Goal: Transaction & Acquisition: Book appointment/travel/reservation

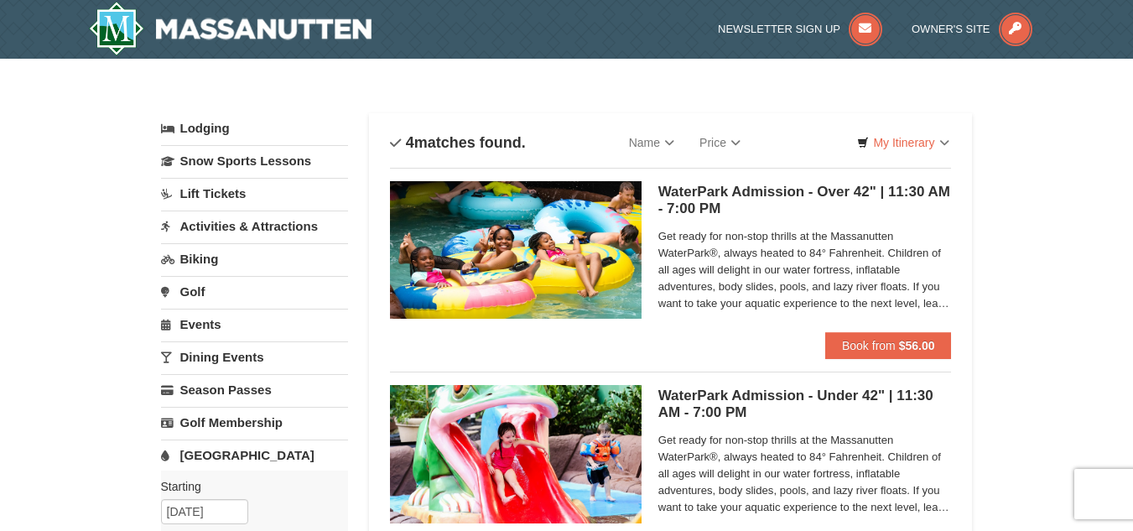
click at [221, 189] on link "Lift Tickets" at bounding box center [254, 193] width 187 height 31
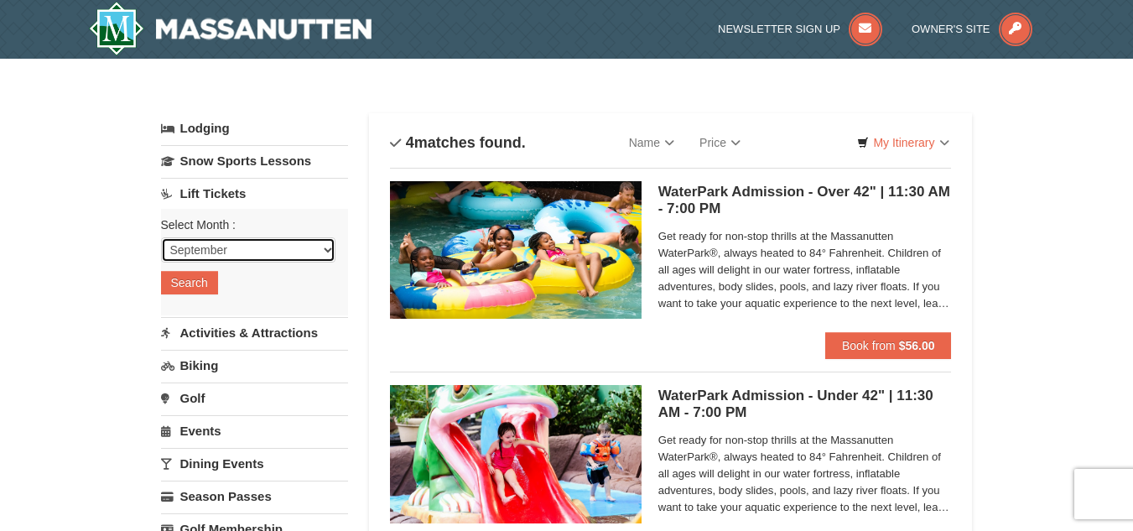
click at [326, 252] on select "September October November December January February March April May June July …" at bounding box center [248, 249] width 174 height 25
select select "12"
click at [161, 237] on select "September October November December January February March April May June July …" at bounding box center [248, 249] width 174 height 25
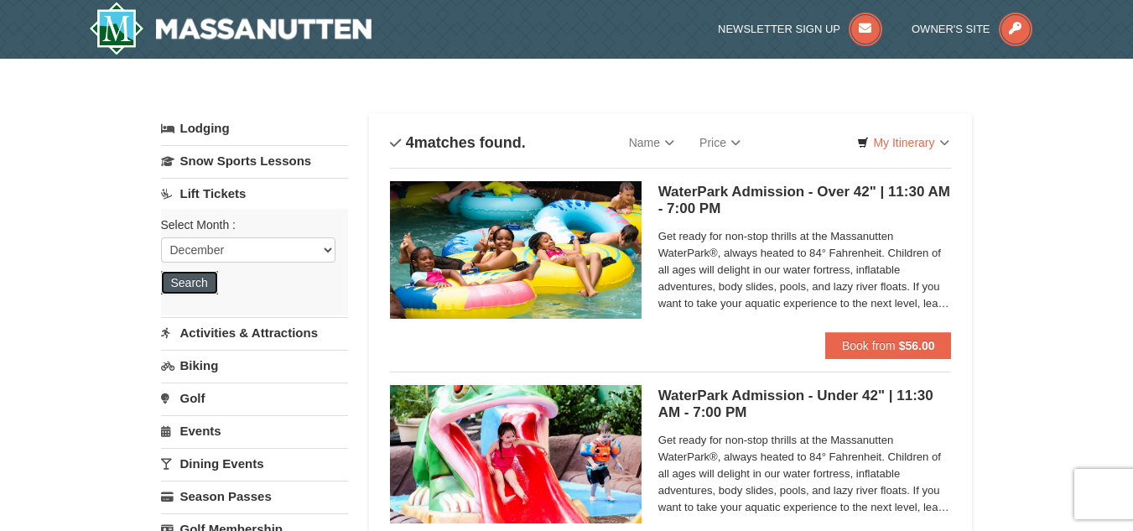
click at [193, 284] on button "Search" at bounding box center [189, 282] width 57 height 23
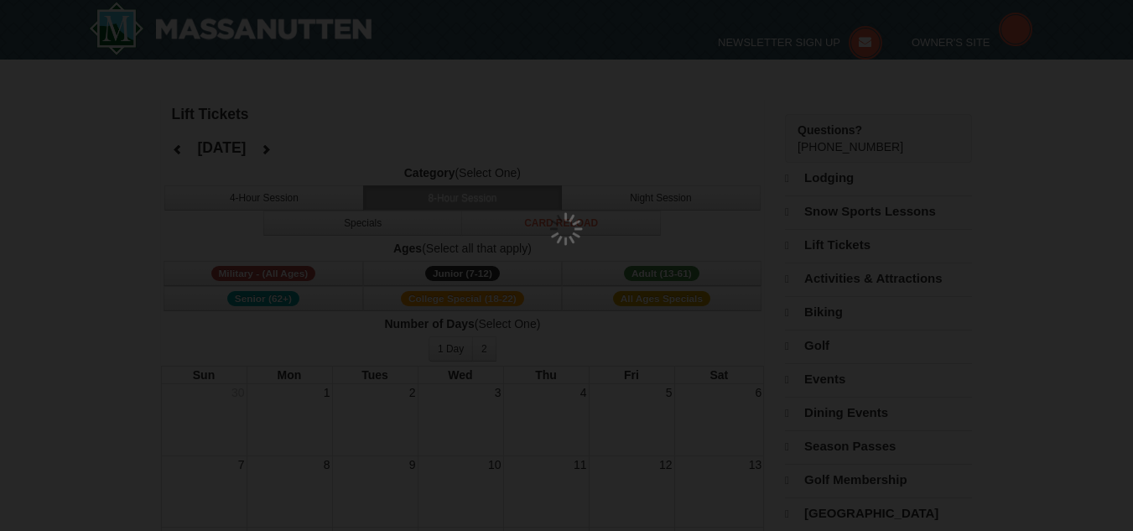
select select "12"
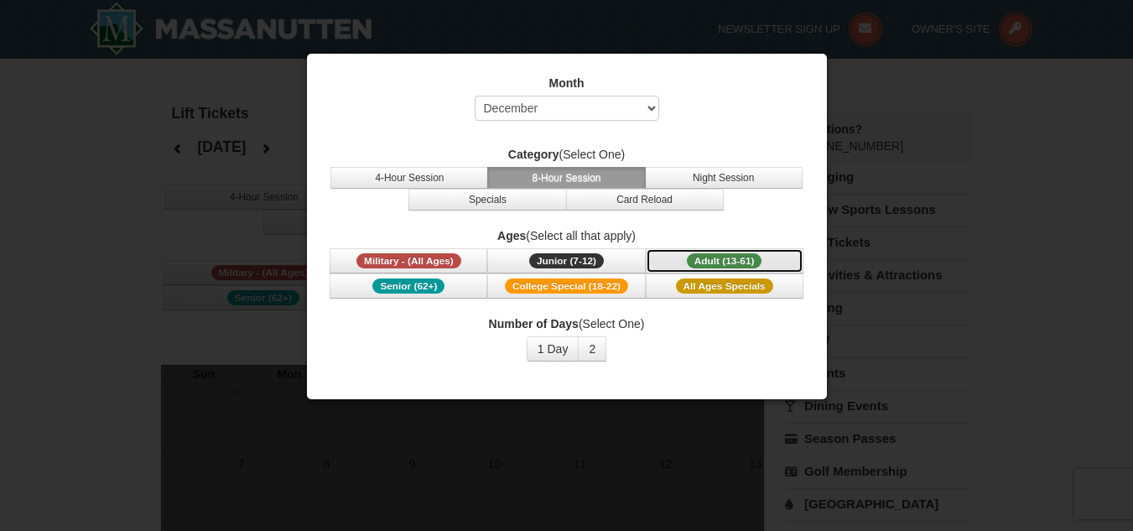
click at [724, 264] on span "Adult (13-61)" at bounding box center [724, 260] width 75 height 15
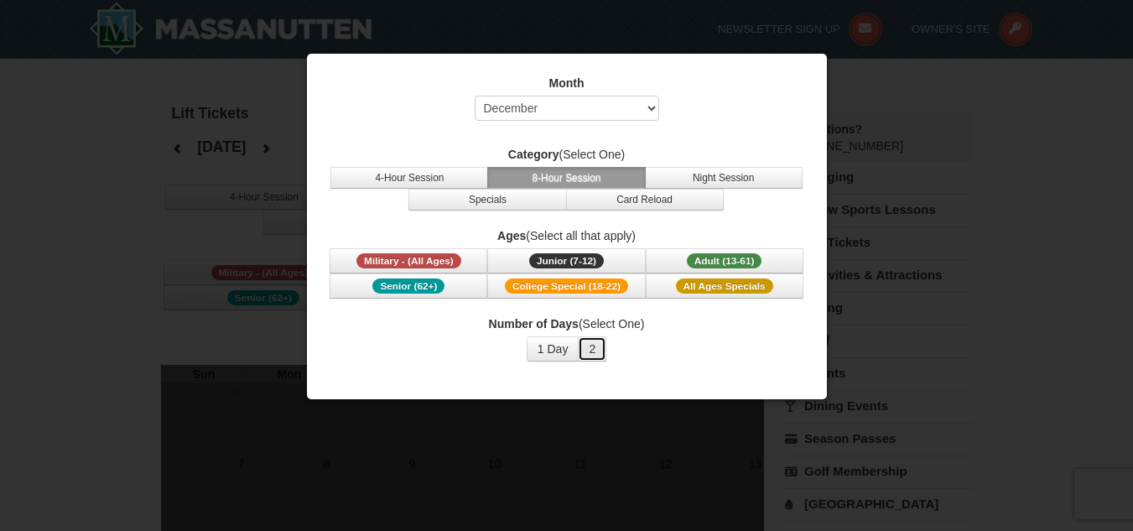
click at [598, 347] on button "2" at bounding box center [592, 348] width 29 height 25
click at [724, 260] on span "Adult (13-61)" at bounding box center [724, 260] width 75 height 15
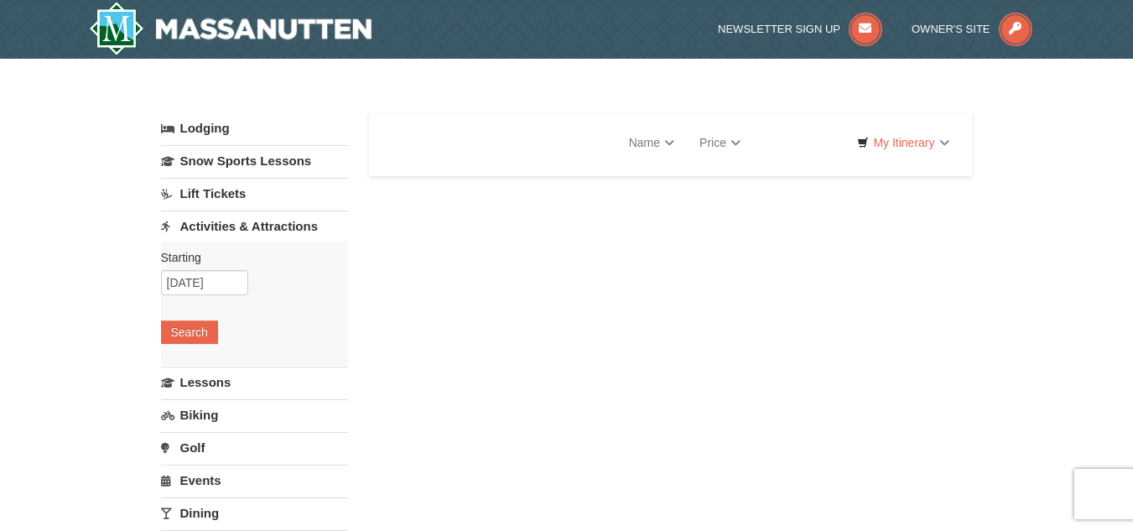
select select "9"
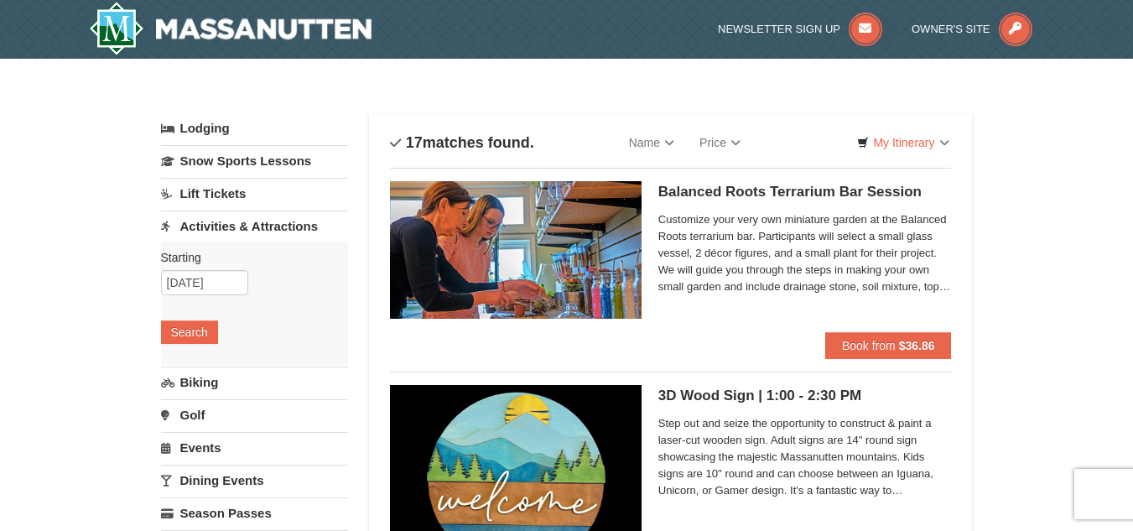
click at [259, 192] on link "Lift Tickets" at bounding box center [254, 193] width 187 height 31
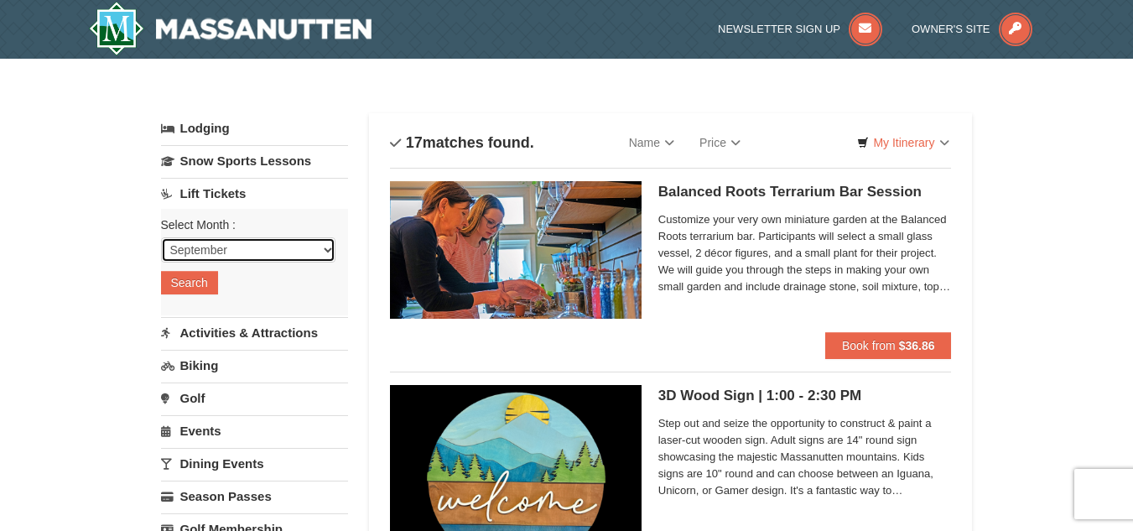
click at [314, 253] on select "September October November December January February March April May June July …" at bounding box center [248, 249] width 174 height 25
select select "12"
click at [161, 237] on select "September October November December January February March April May June July …" at bounding box center [248, 249] width 174 height 25
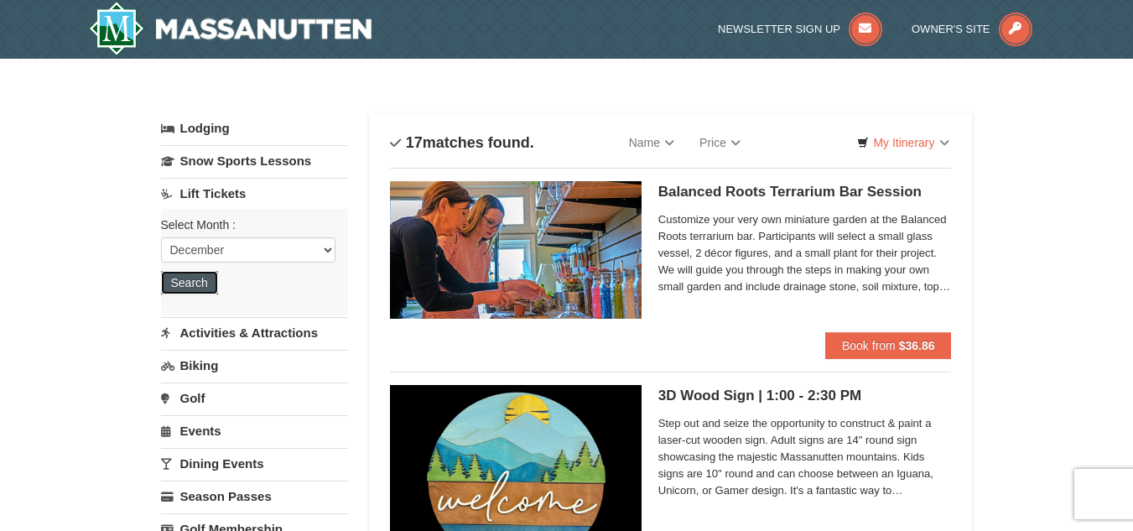
click at [199, 283] on button "Search" at bounding box center [189, 282] width 57 height 23
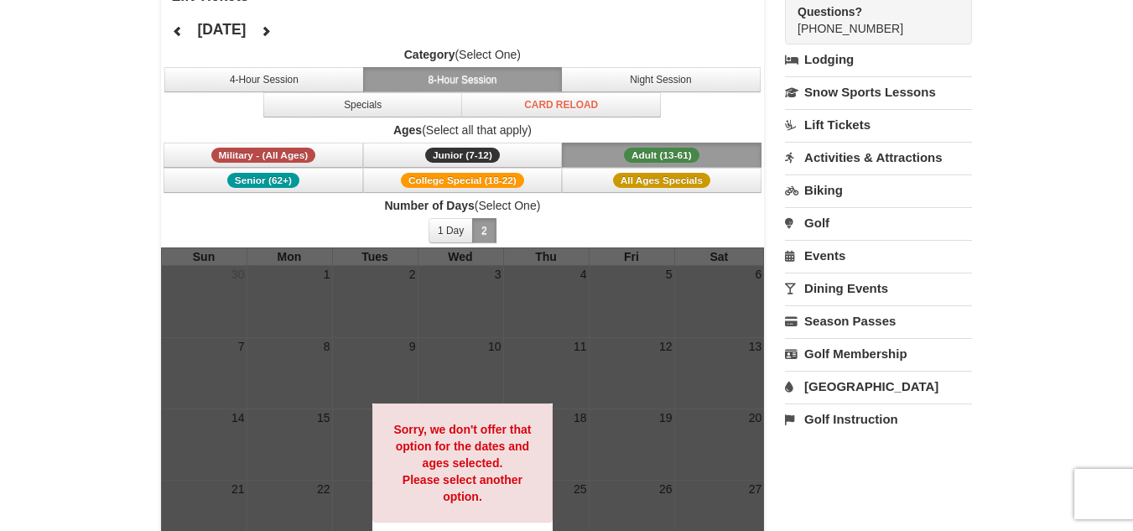
scroll to position [109, 0]
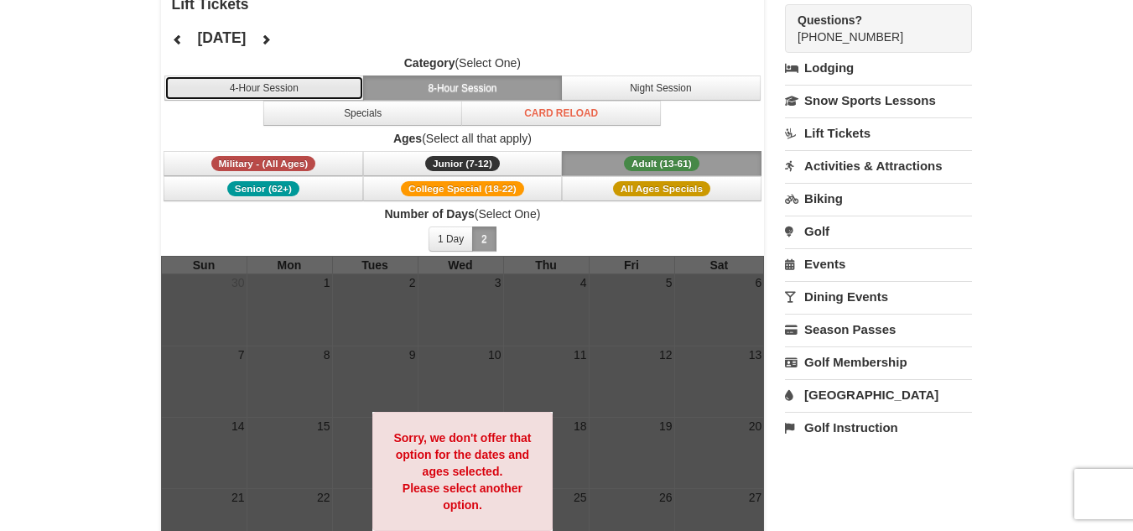
click at [320, 91] on button "4-Hour Session" at bounding box center [264, 87] width 200 height 25
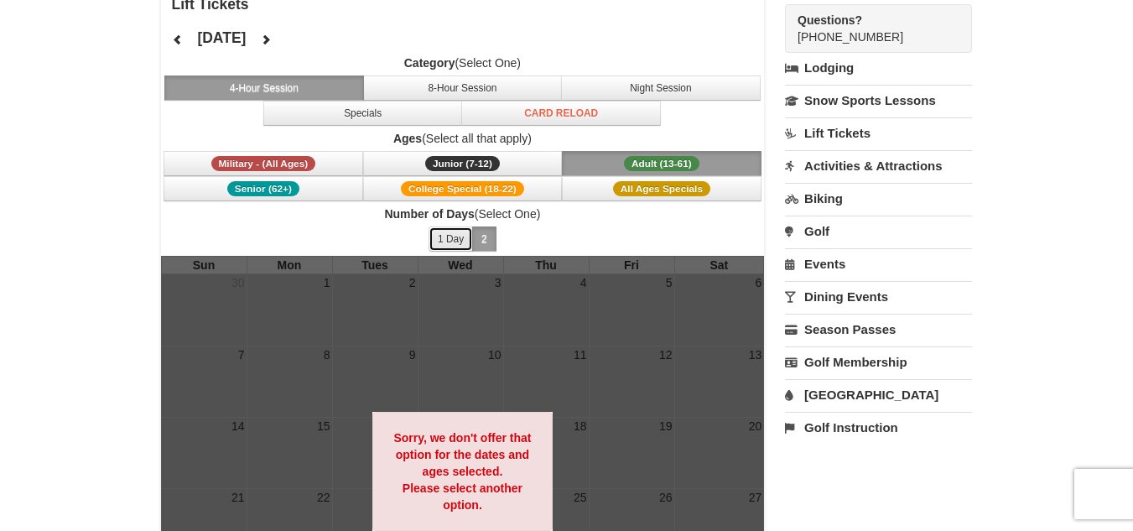
click at [454, 235] on button "1 Day" at bounding box center [450, 238] width 44 height 25
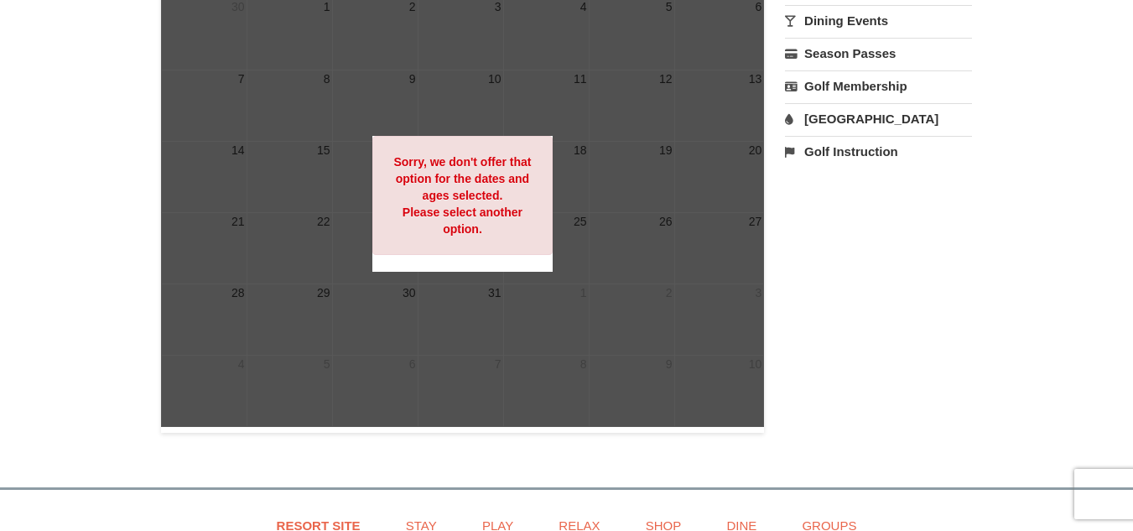
scroll to position [393, 0]
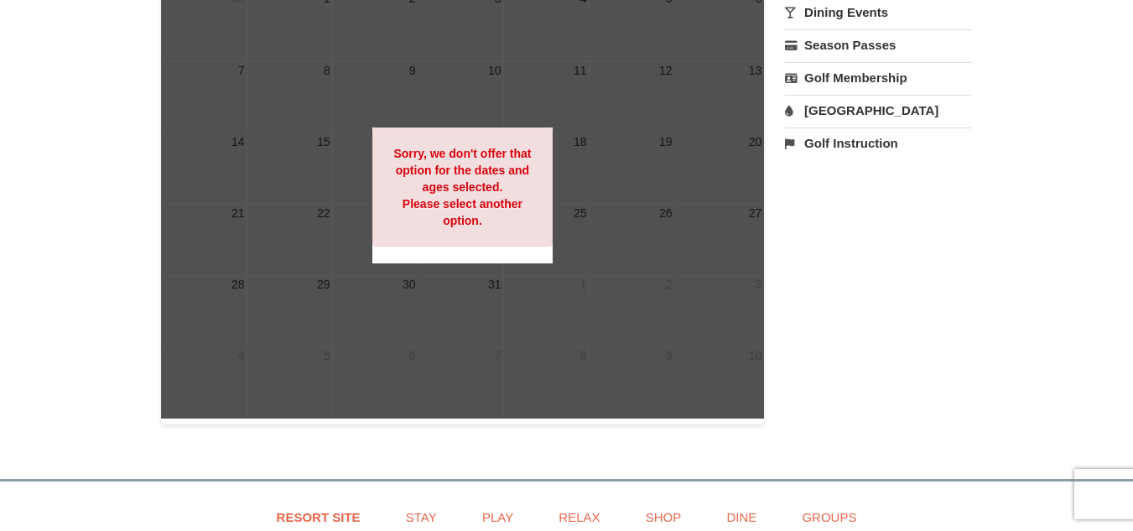
click at [686, 167] on div at bounding box center [463, 194] width 604 height 447
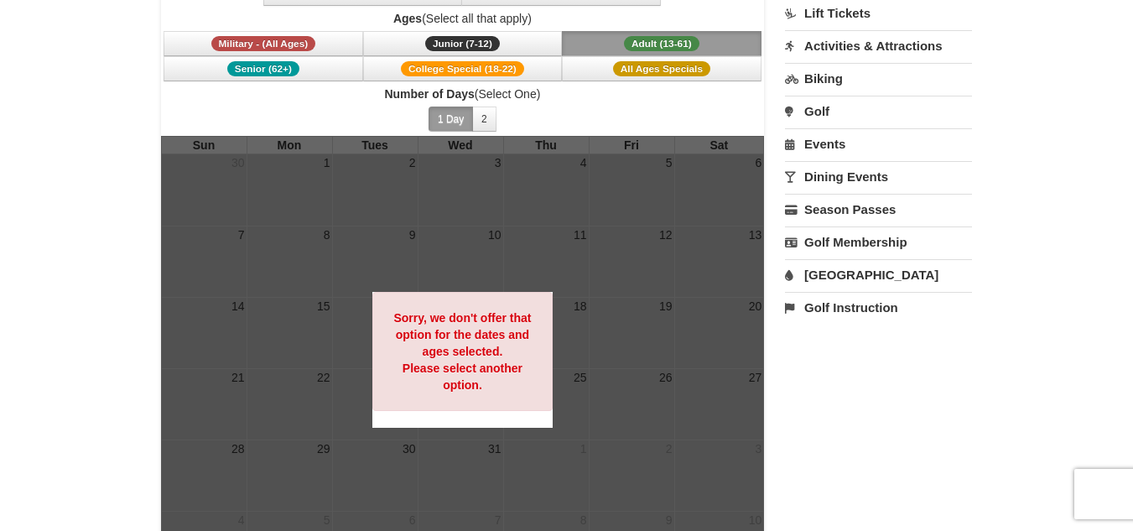
scroll to position [0, 0]
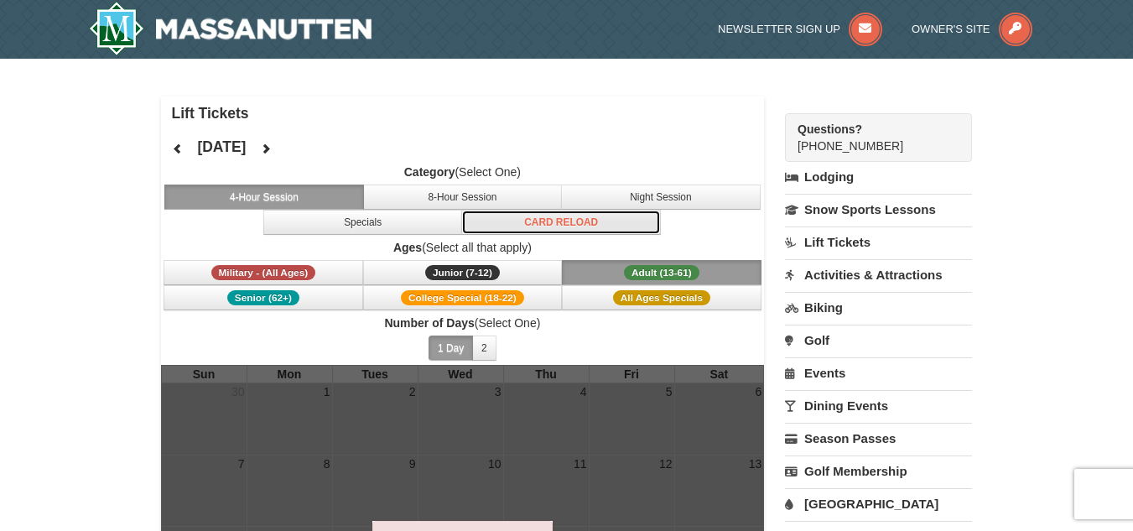
click at [524, 222] on button "Card Reload" at bounding box center [561, 222] width 200 height 25
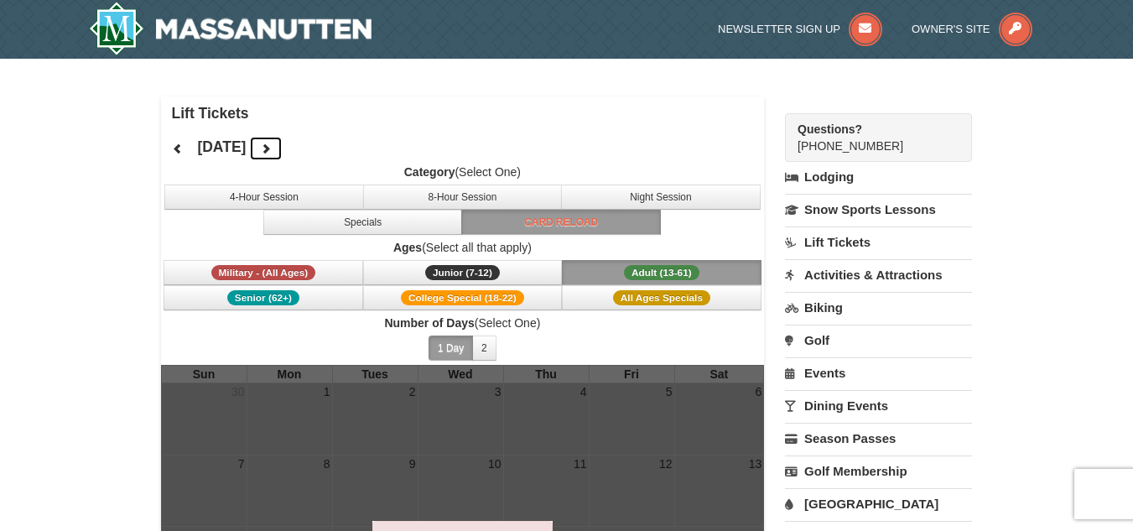
click at [272, 145] on icon at bounding box center [266, 149] width 12 height 12
click at [179, 150] on icon at bounding box center [178, 149] width 12 height 12
click at [174, 142] on button at bounding box center [178, 148] width 34 height 25
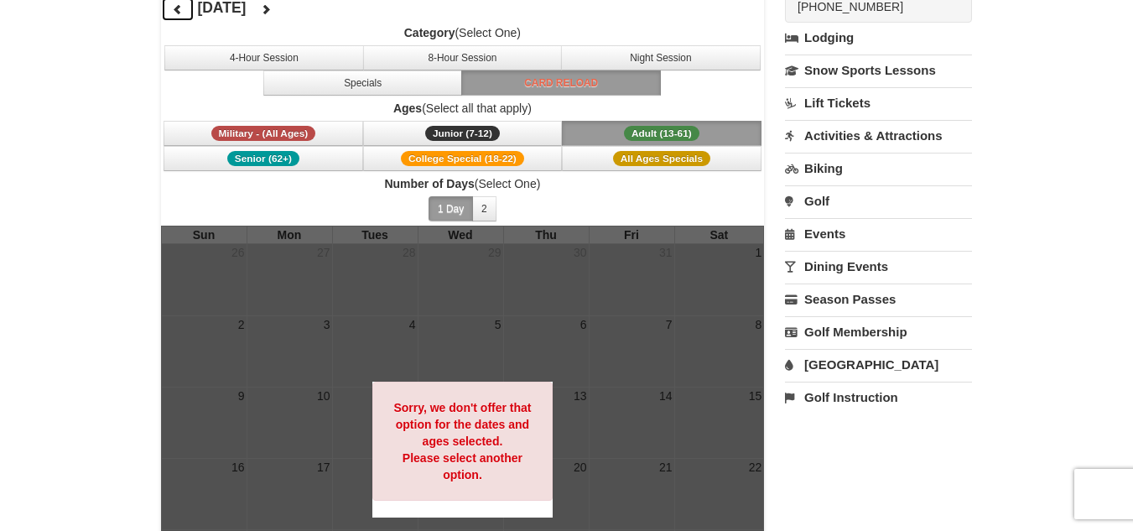
scroll to position [132, 0]
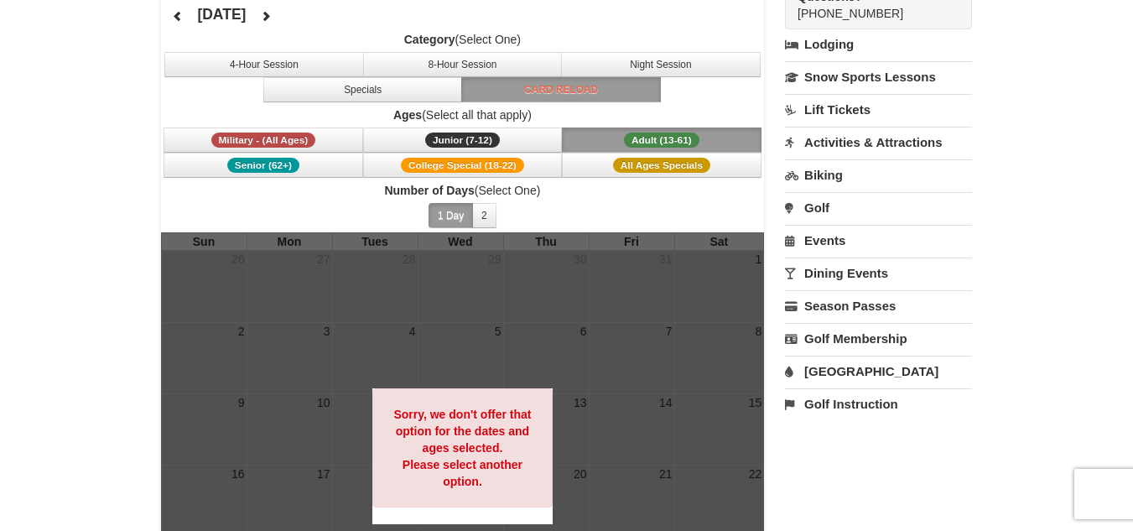
click at [821, 111] on link "Lift Tickets" at bounding box center [878, 109] width 187 height 31
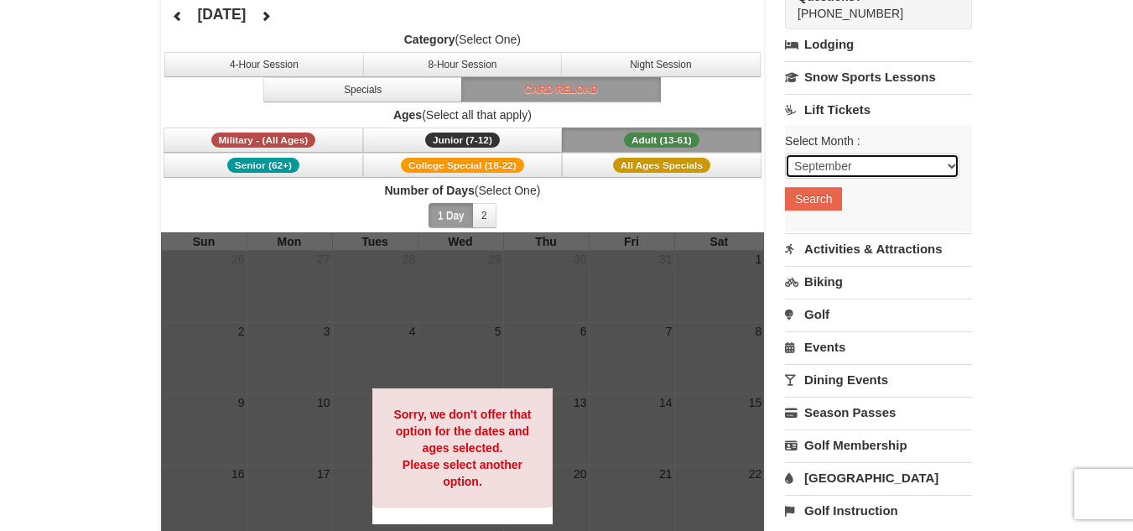
click at [938, 158] on select "September October November December January February March April May June July …" at bounding box center [872, 165] width 174 height 25
select select "12"
click at [785, 153] on select "September October November December January February March April May June July …" at bounding box center [872, 165] width 174 height 25
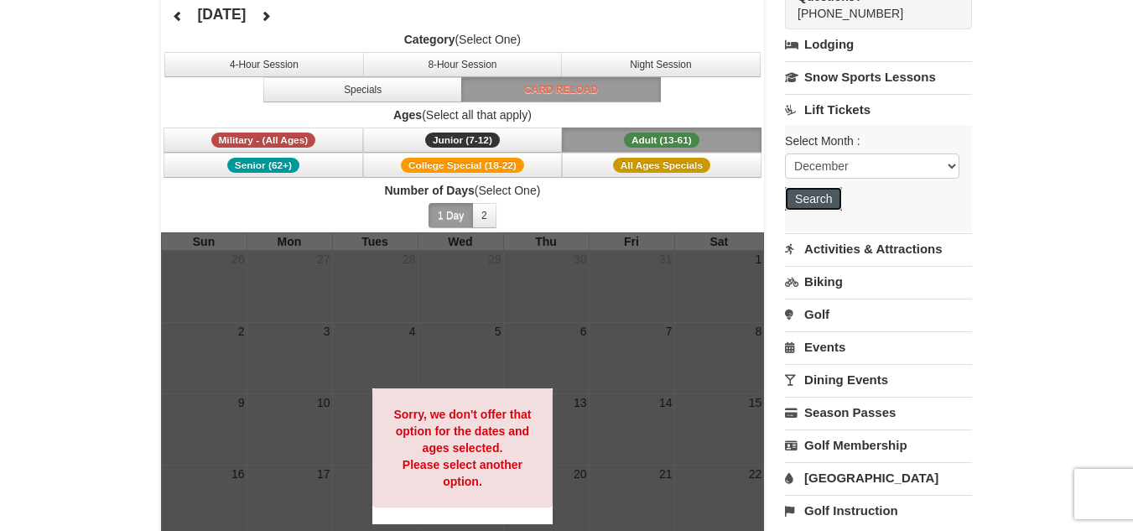
click at [816, 199] on button "Search" at bounding box center [813, 198] width 57 height 23
